Goal: Information Seeking & Learning: Learn about a topic

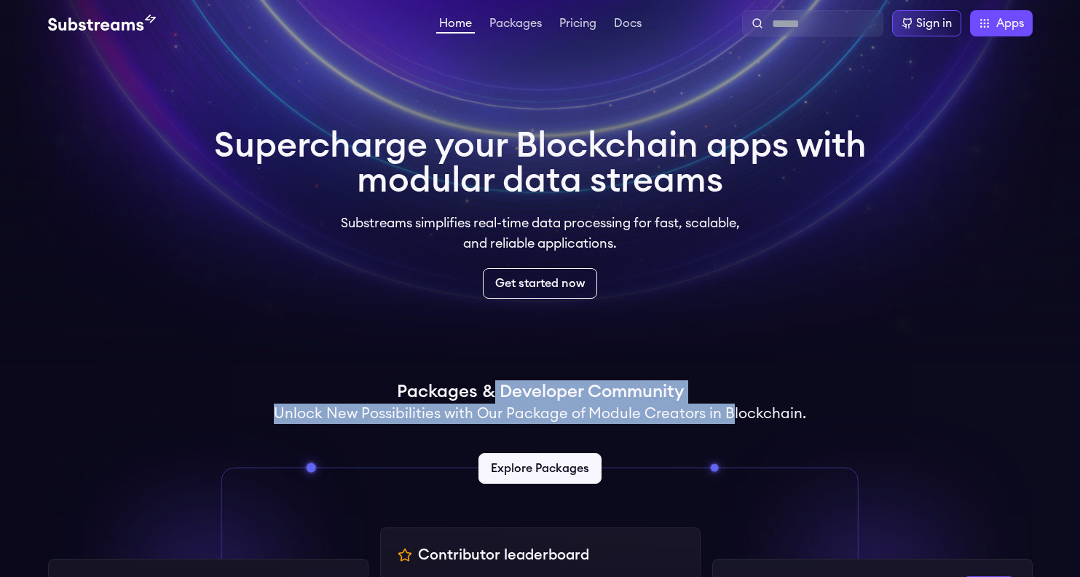
drag, startPoint x: 492, startPoint y: 398, endPoint x: 728, endPoint y: 412, distance: 235.7
click at [728, 412] on div "Packages & Developer Community Unlock New Possibilities with Our Package of Mod…" at bounding box center [540, 439] width 985 height 118
click at [728, 412] on h2 "Unlock New Possibilities with Our Package of Module Creators in Blockchain." at bounding box center [540, 414] width 533 height 20
drag, startPoint x: 728, startPoint y: 412, endPoint x: 557, endPoint y: 377, distance: 174.6
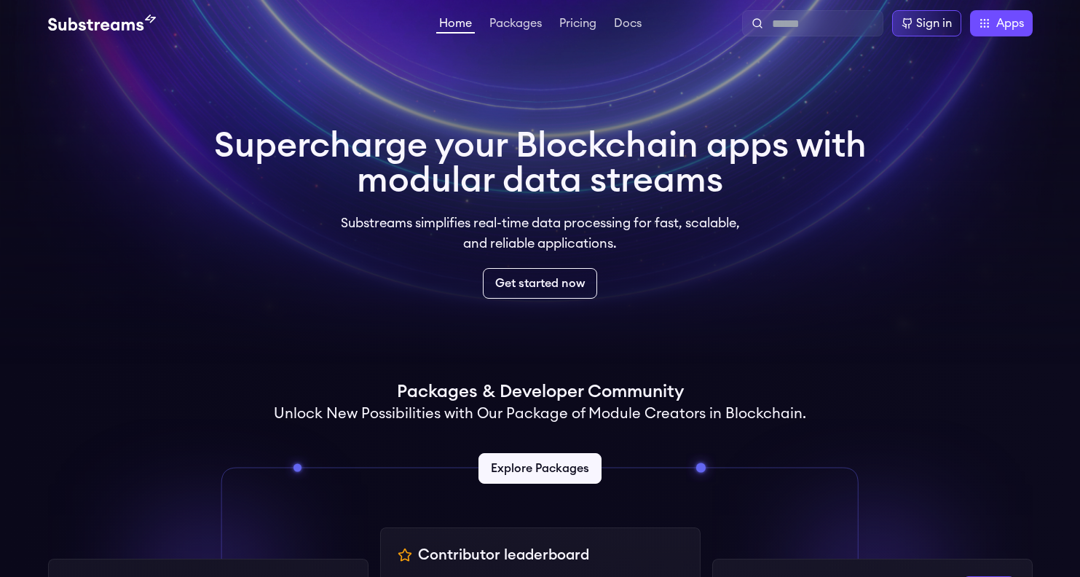
drag, startPoint x: 543, startPoint y: 111, endPoint x: 549, endPoint y: 224, distance: 113.0
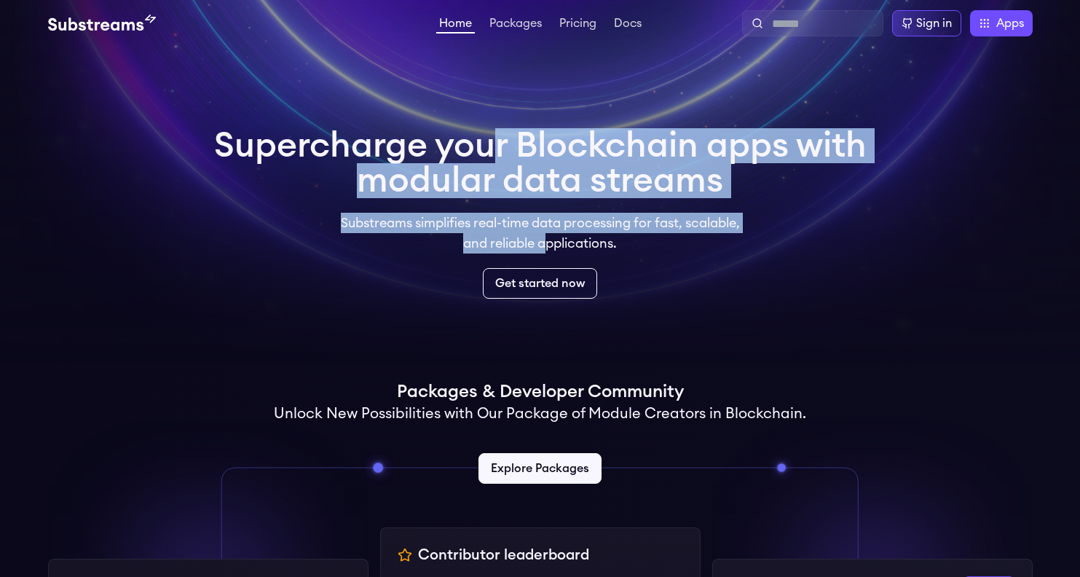
drag, startPoint x: 546, startPoint y: 238, endPoint x: 531, endPoint y: 157, distance: 82.3
click at [531, 157] on div "Supercharge your Blockchain apps with modular data streams Substreams simplifie…" at bounding box center [540, 213] width 653 height 170
click at [531, 157] on h1 "Supercharge your Blockchain apps with modular data streams" at bounding box center [540, 163] width 653 height 70
drag, startPoint x: 522, startPoint y: 165, endPoint x: 526, endPoint y: 234, distance: 68.6
click at [526, 234] on div "Supercharge your Blockchain apps with modular data streams Substreams simplifie…" at bounding box center [540, 213] width 653 height 170
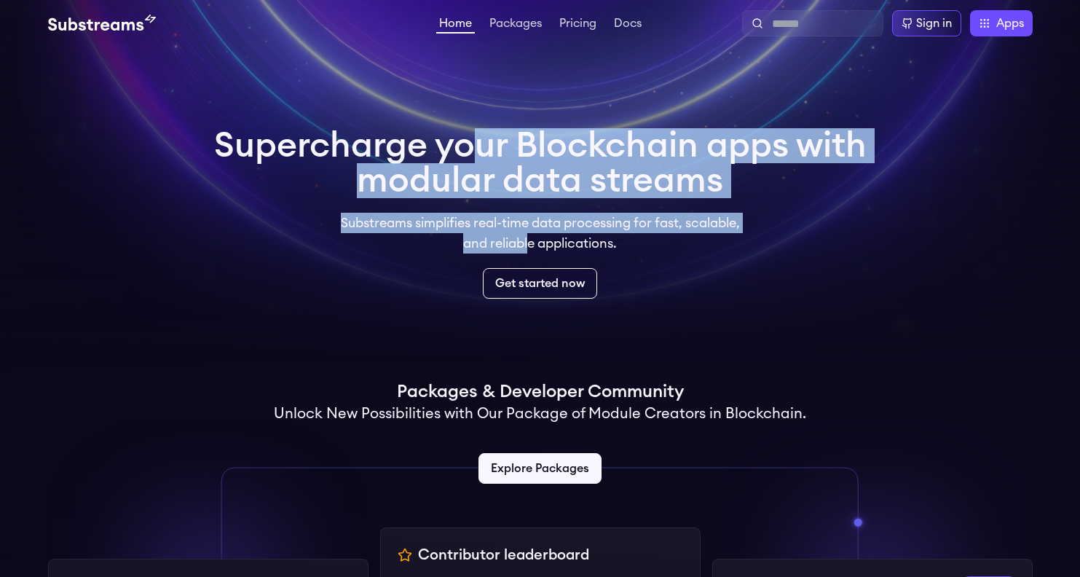
click at [526, 234] on p "Substreams simplifies real-time data processing for fast, scalable, and reliabl…" at bounding box center [541, 233] width 420 height 41
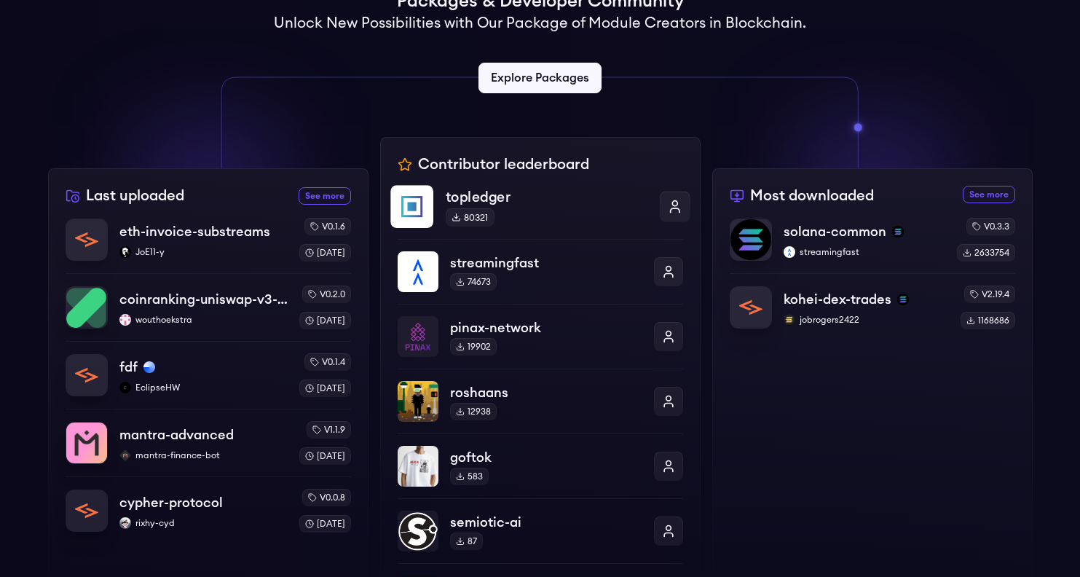
scroll to position [437, 0]
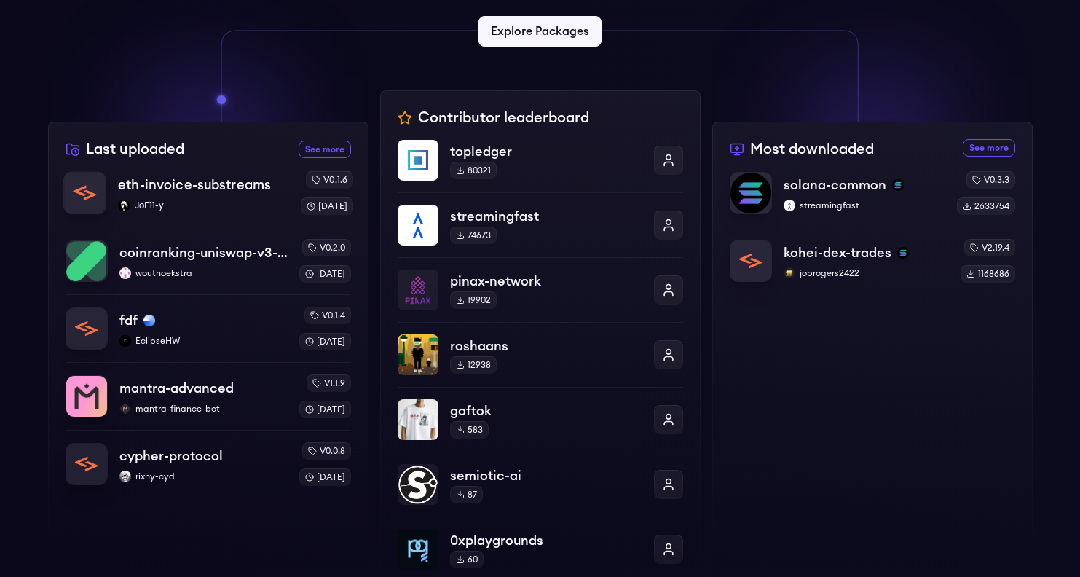
click at [251, 196] on div "eth-invoice-substreams JoE11-y" at bounding box center [203, 193] width 170 height 37
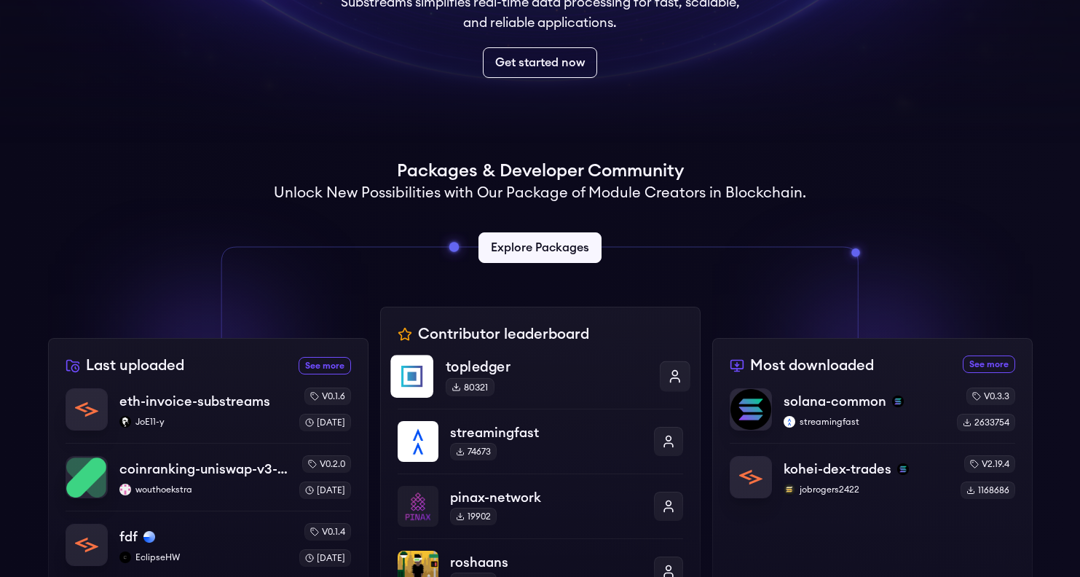
scroll to position [0, 0]
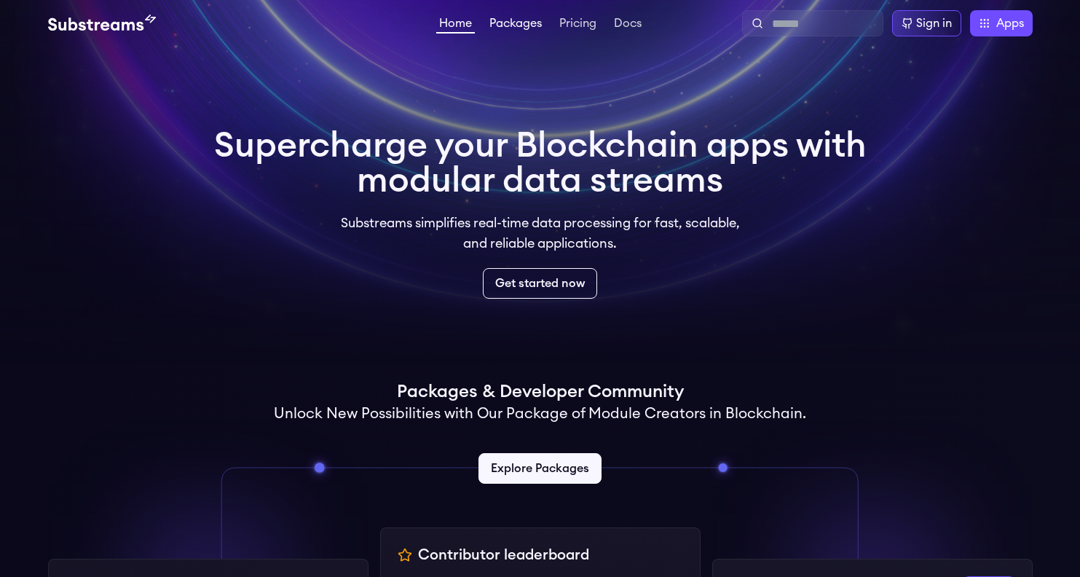
click at [525, 27] on link "Packages" at bounding box center [516, 24] width 58 height 15
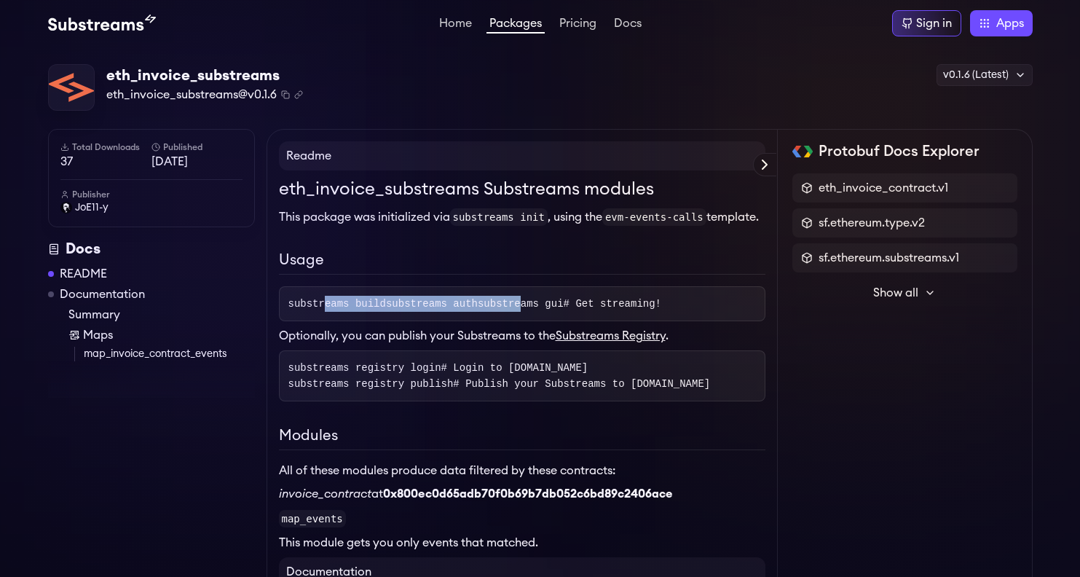
drag, startPoint x: 323, startPoint y: 291, endPoint x: 328, endPoint y: 349, distance: 57.7
click at [328, 321] on pre "substreams build substreams auth substreams gui # Get streaming!" at bounding box center [522, 303] width 487 height 35
